Goal: Navigation & Orientation: Find specific page/section

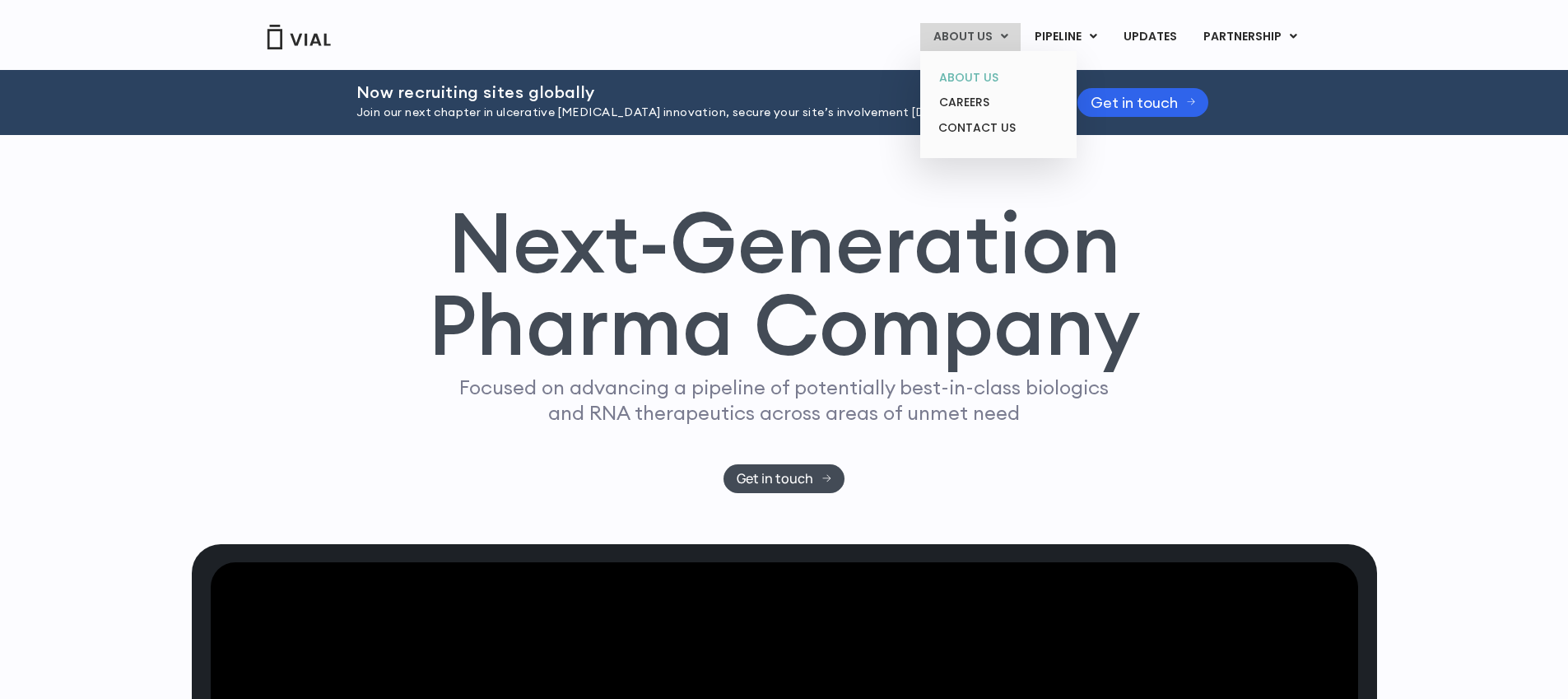
click at [982, 72] on link "ABOUT US" at bounding box center [998, 77] width 144 height 26
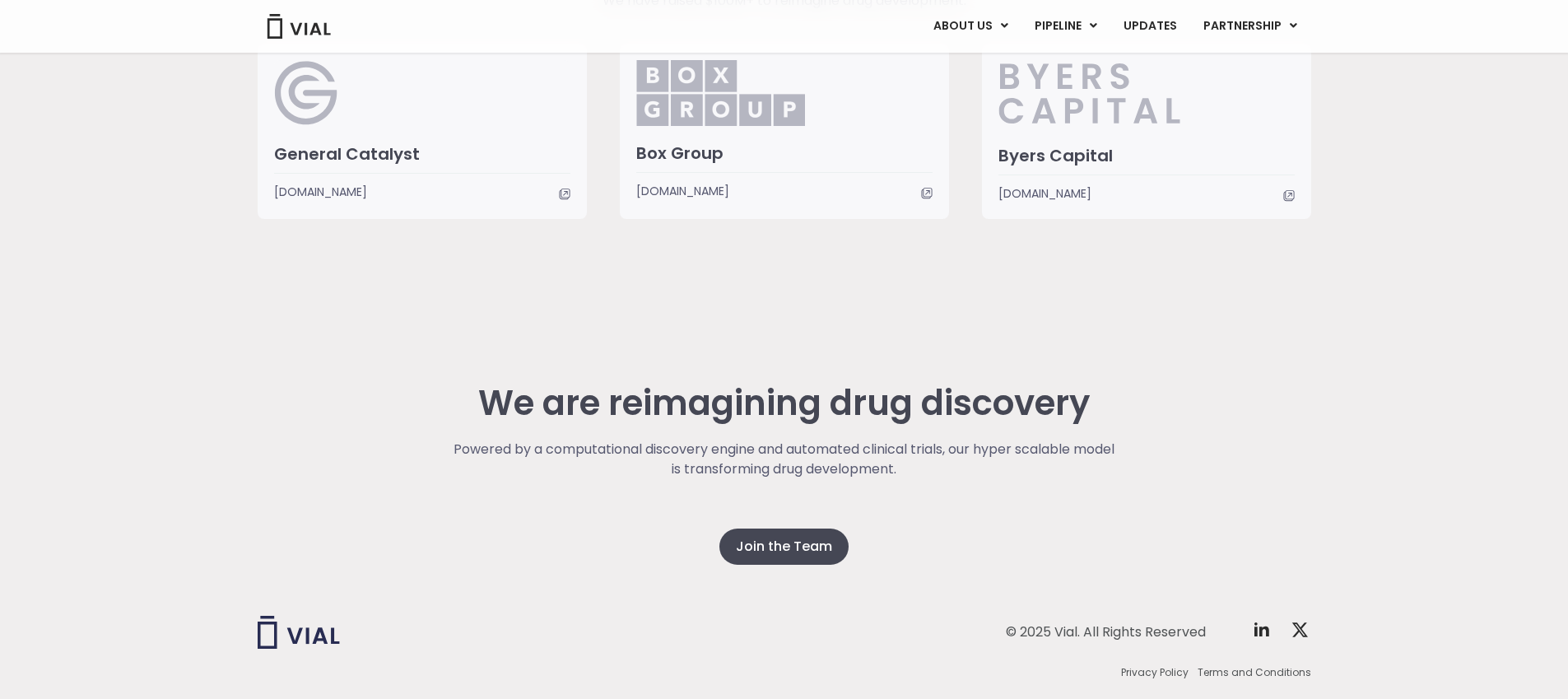
scroll to position [4130, 0]
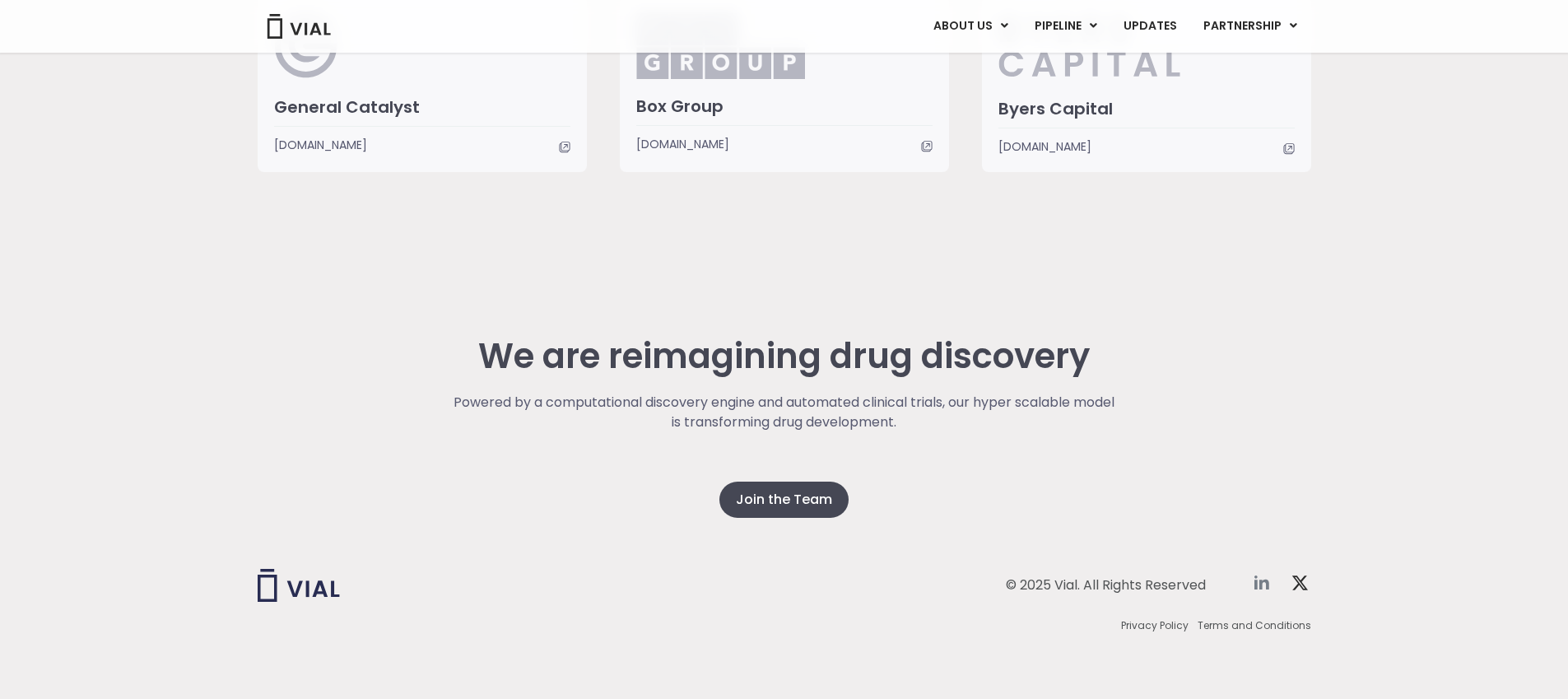
click at [1260, 581] on icon at bounding box center [1262, 583] width 15 height 14
